Goal: Navigation & Orientation: Find specific page/section

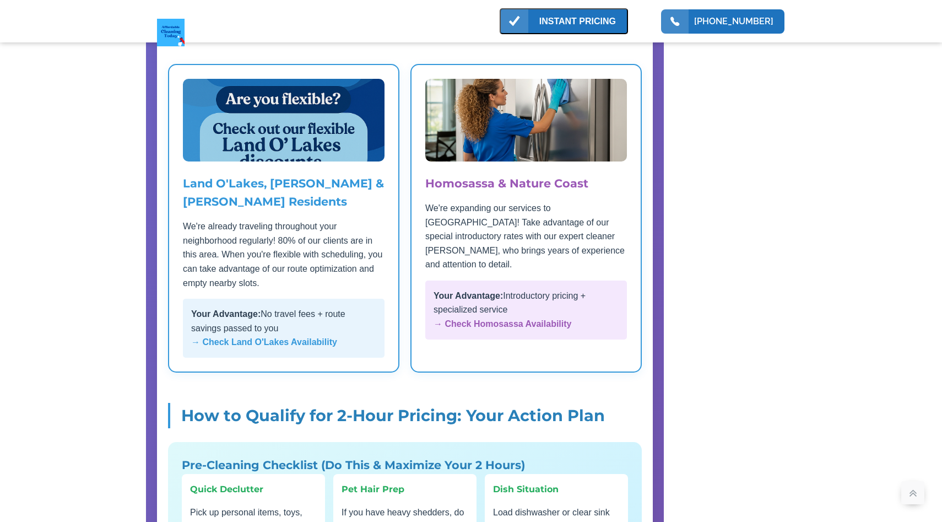
scroll to position [2138, 0]
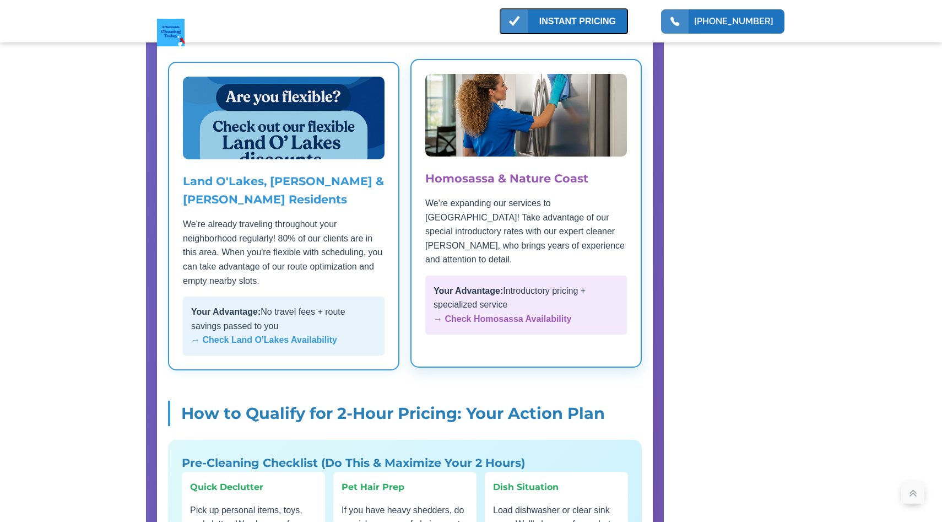
click at [528, 314] on strong "→ Check Homosassa Availability" at bounding box center [503, 318] width 138 height 9
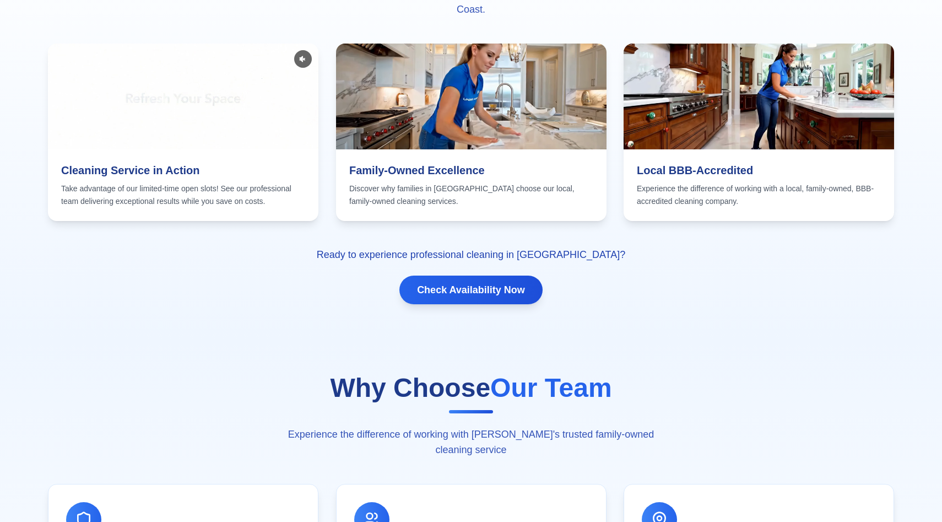
scroll to position [2248, 0]
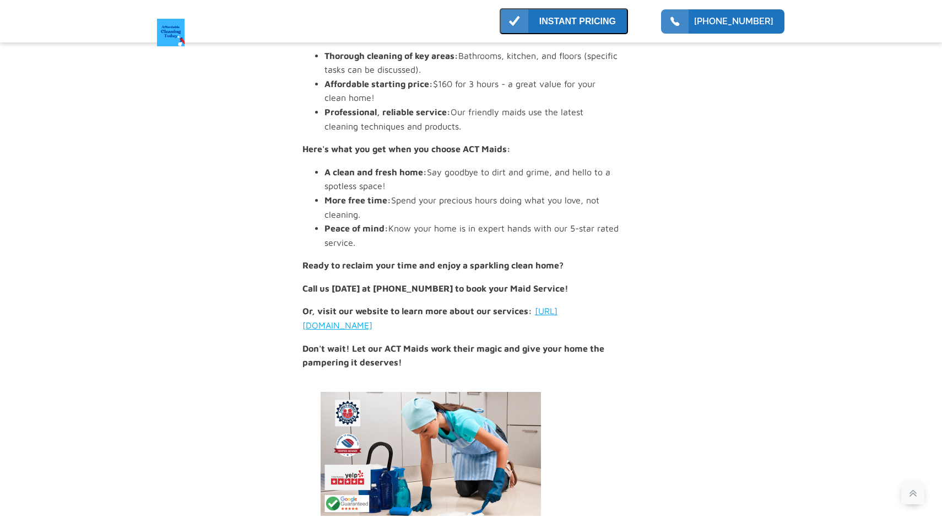
scroll to position [5597, 0]
